Goal: Check status: Check status

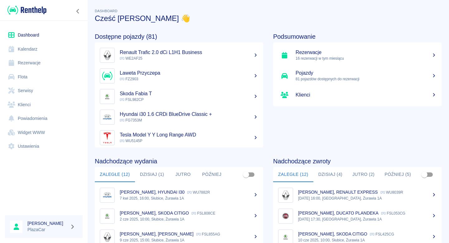
click at [33, 68] on link "Rezerwacje" at bounding box center [44, 63] width 78 height 14
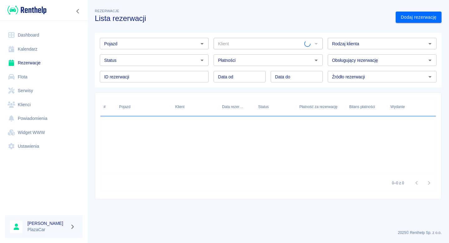
click at [147, 45] on input "Pojazd" at bounding box center [149, 44] width 95 height 8
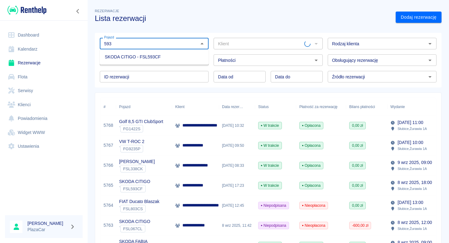
click at [146, 54] on li "SKODA CITIGO - FSL593CF" at bounding box center [154, 57] width 109 height 10
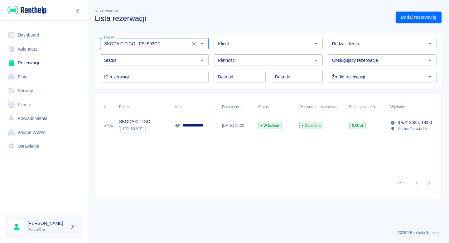
type input "SKODA CITIGO - FSL593CF"
click at [170, 127] on div "SKODA CITIGO ` FSL593CF" at bounding box center [144, 125] width 56 height 20
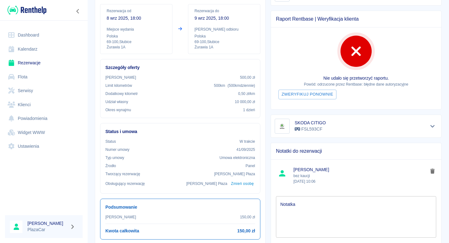
scroll to position [72, 0]
